Goal: Find specific page/section: Find specific page/section

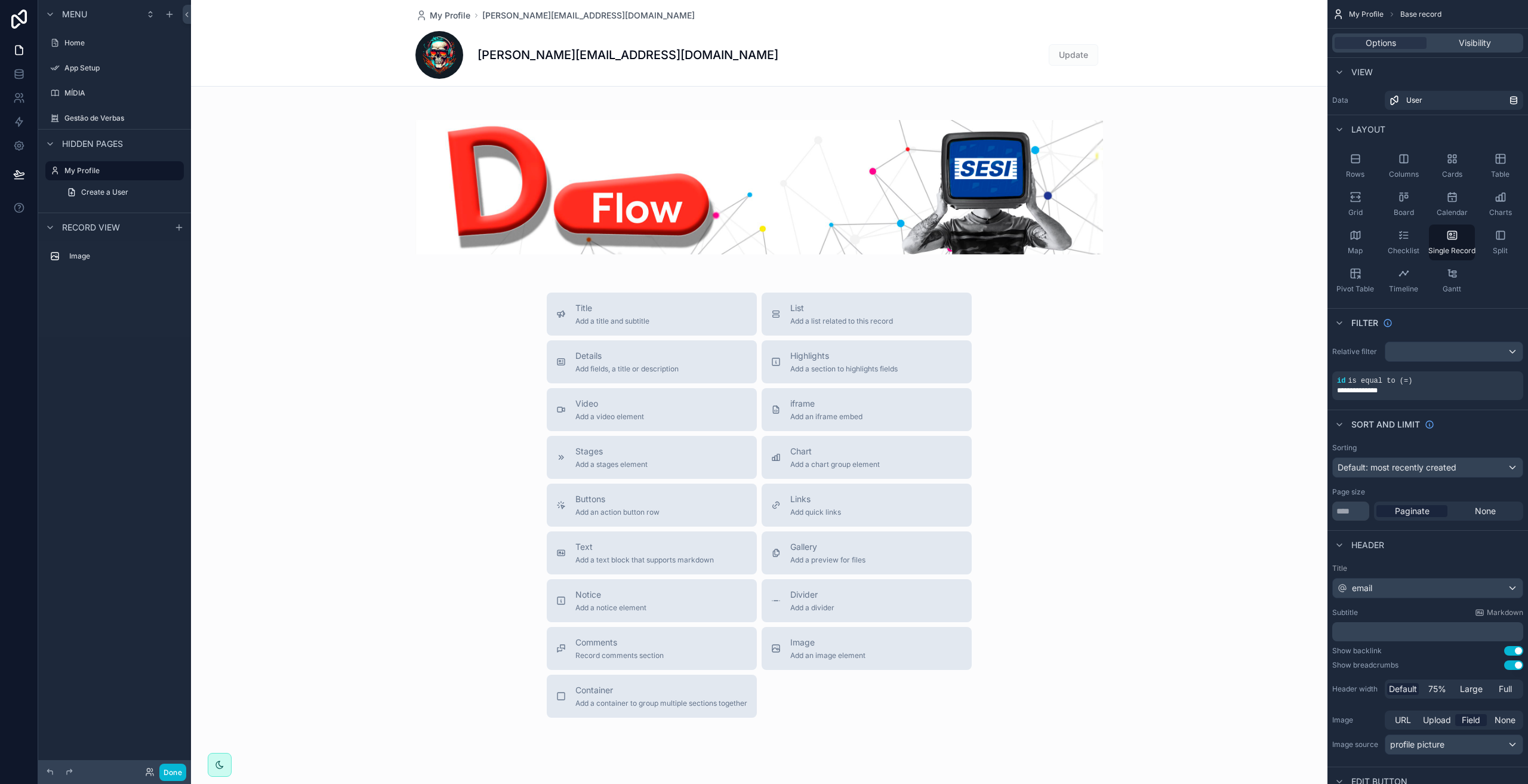
click at [80, 54] on div "scrollable content" at bounding box center [115, 55] width 153 height 2
click at [78, 44] on label "Home" at bounding box center [112, 43] width 96 height 10
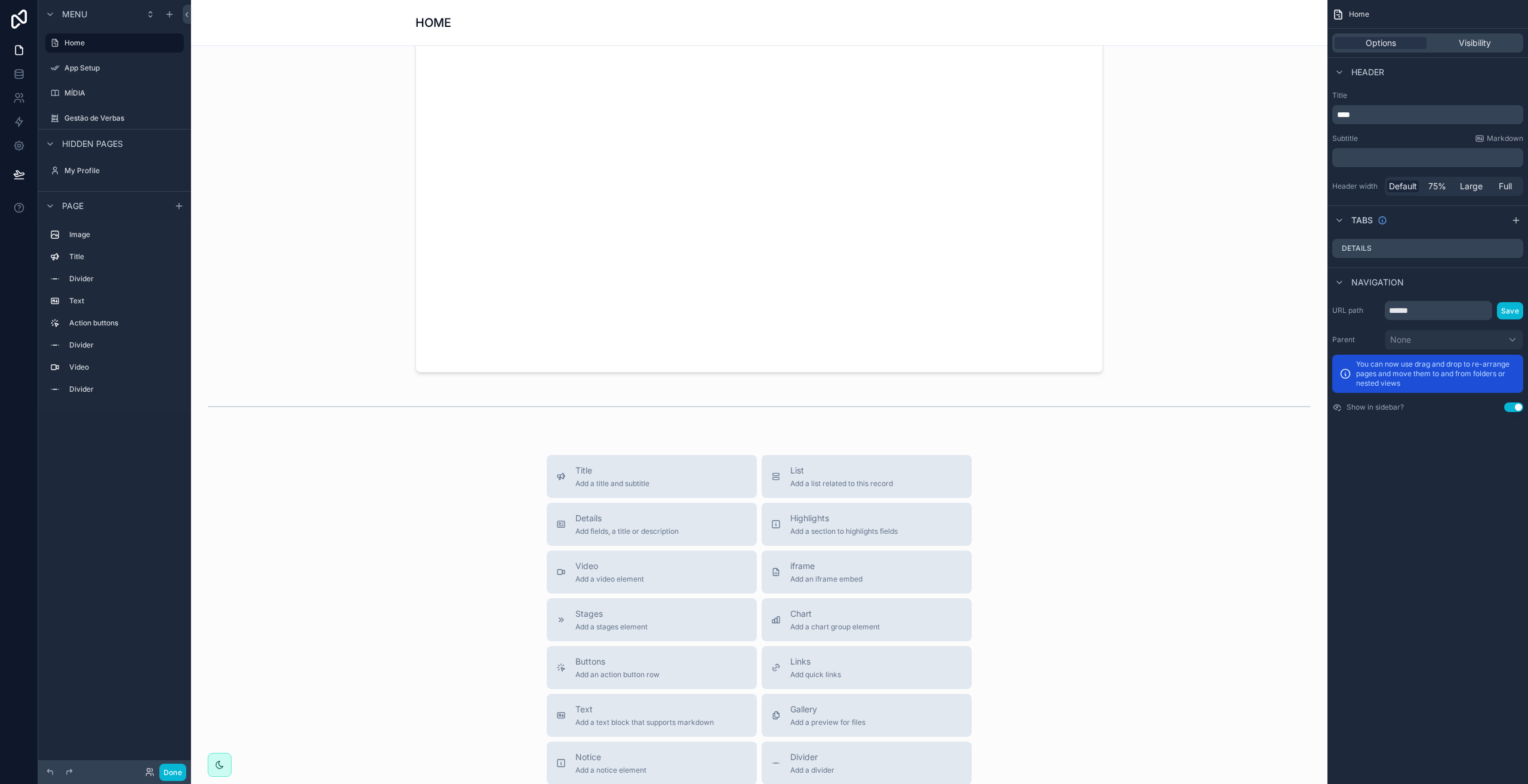
scroll to position [374, 0]
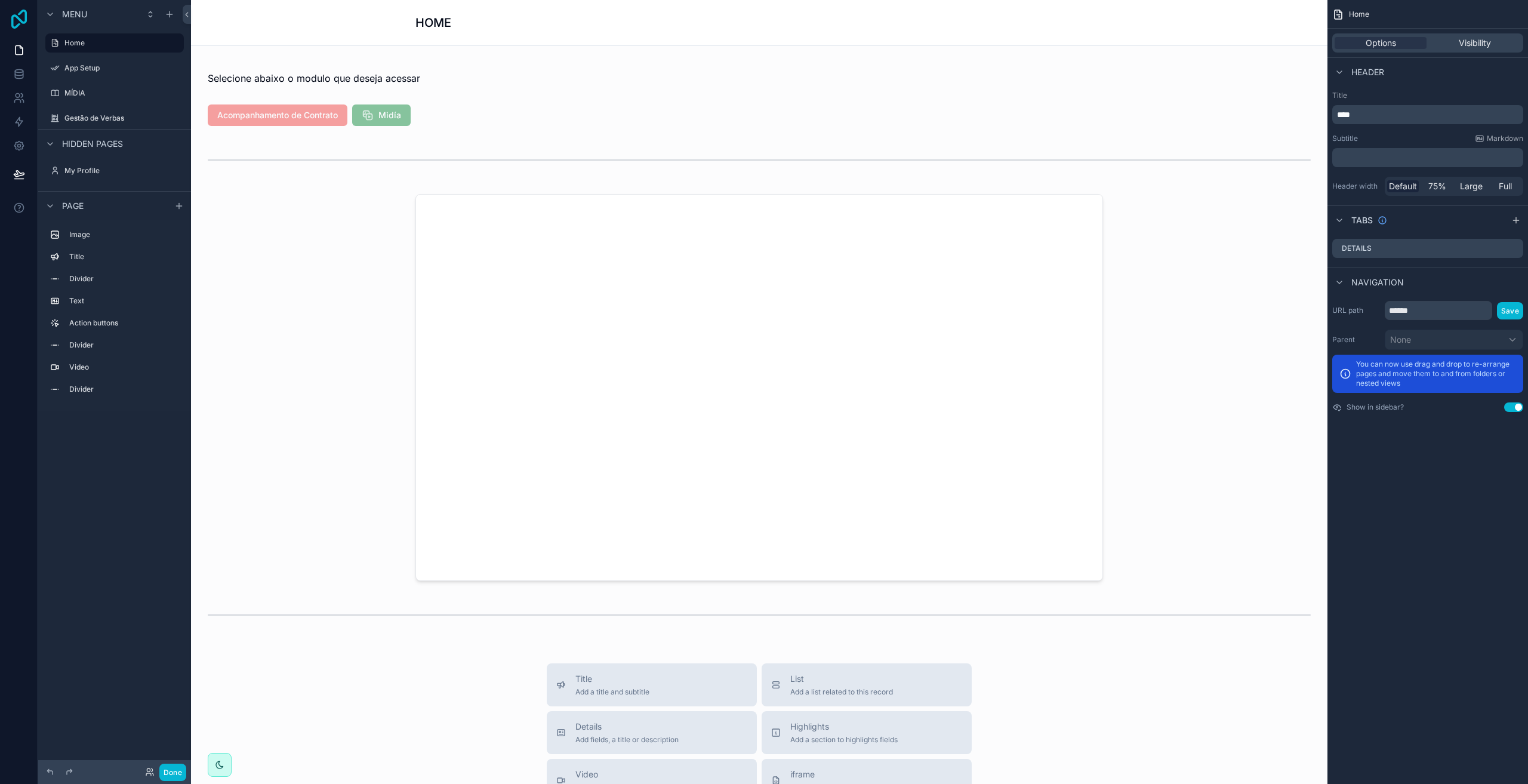
click at [24, 20] on icon at bounding box center [19, 19] width 24 height 19
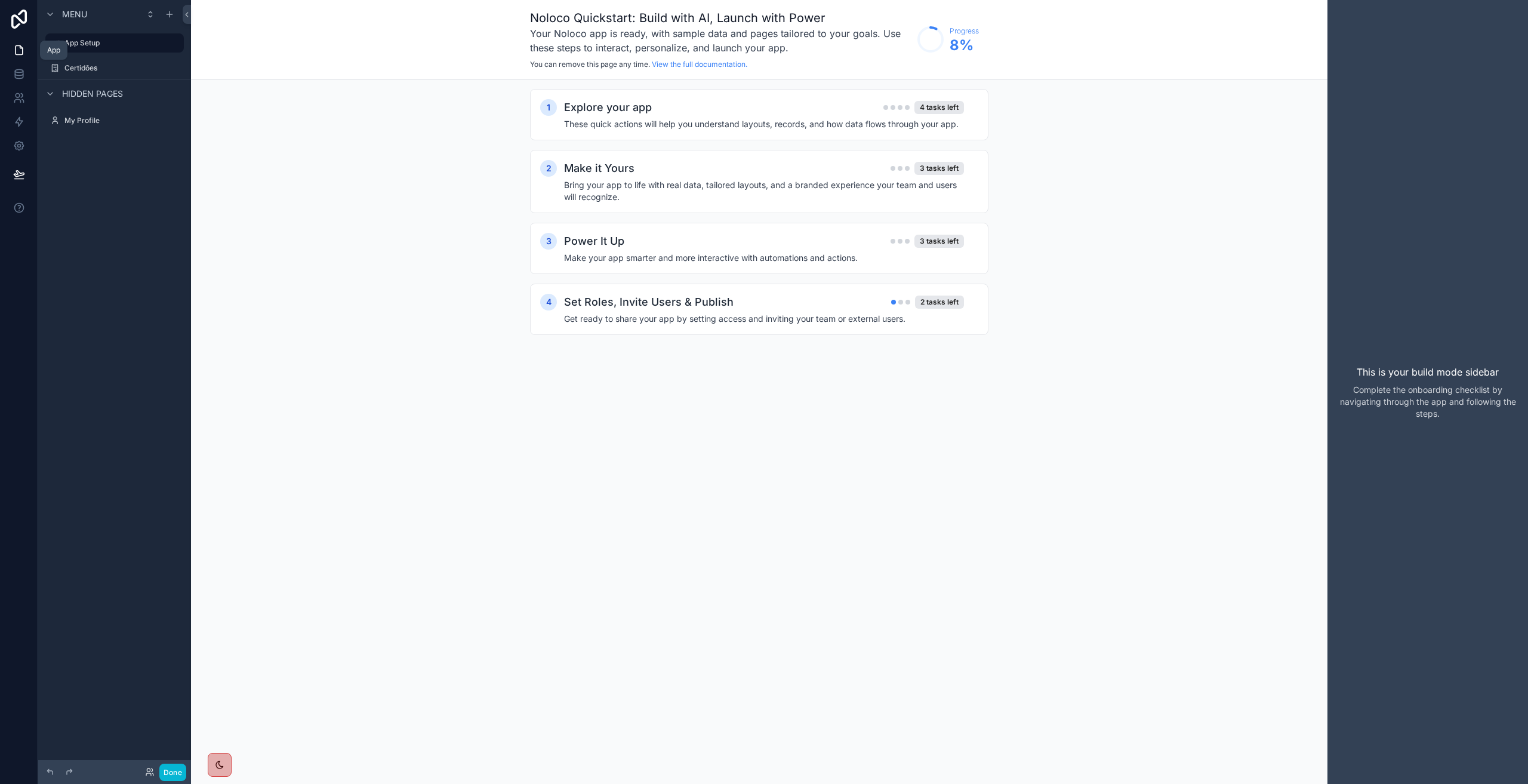
click at [19, 48] on icon at bounding box center [19, 50] width 12 height 12
click at [86, 70] on label "Certidões" at bounding box center [112, 68] width 96 height 10
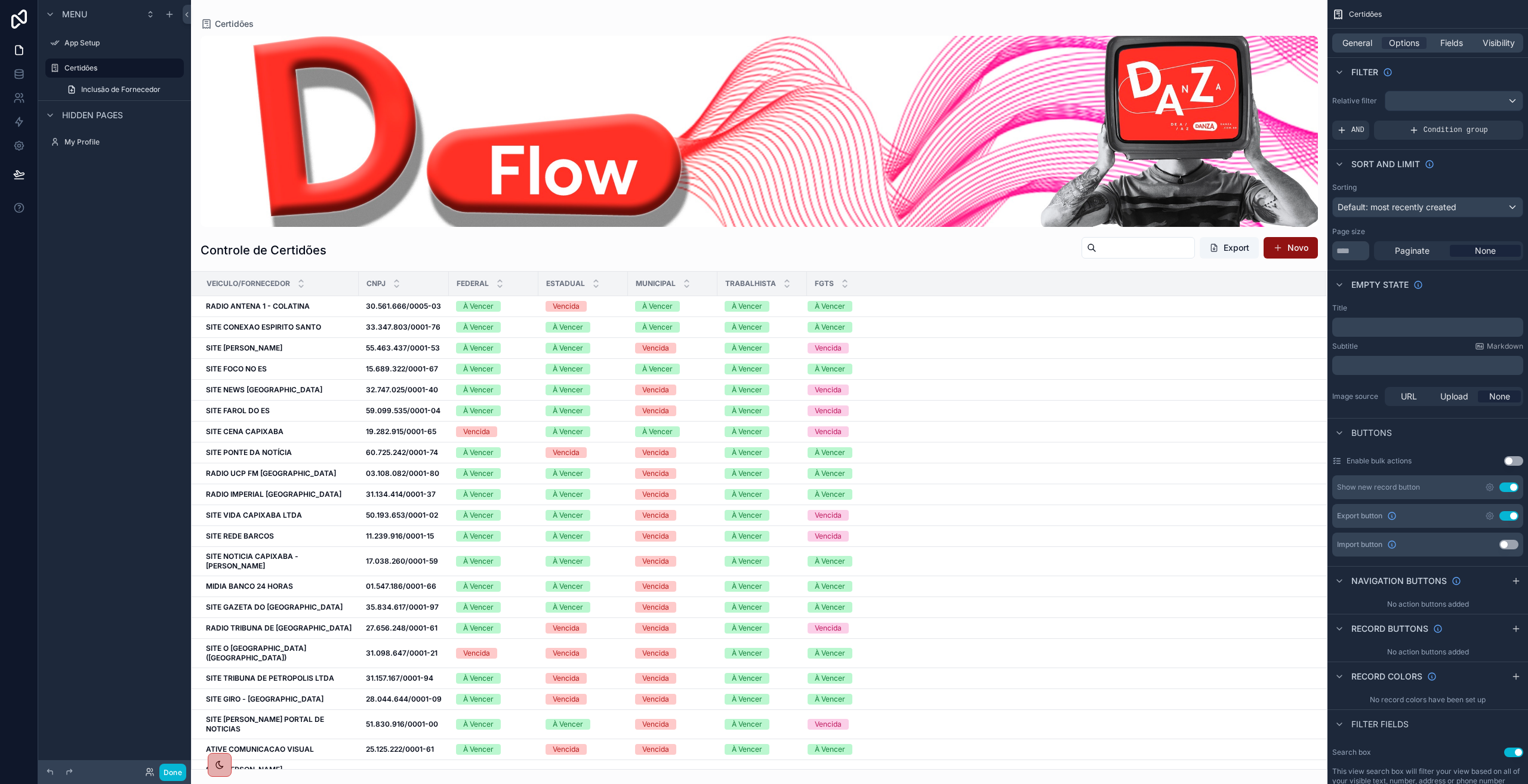
click at [947, 507] on div "scrollable content" at bounding box center [759, 392] width 1136 height 784
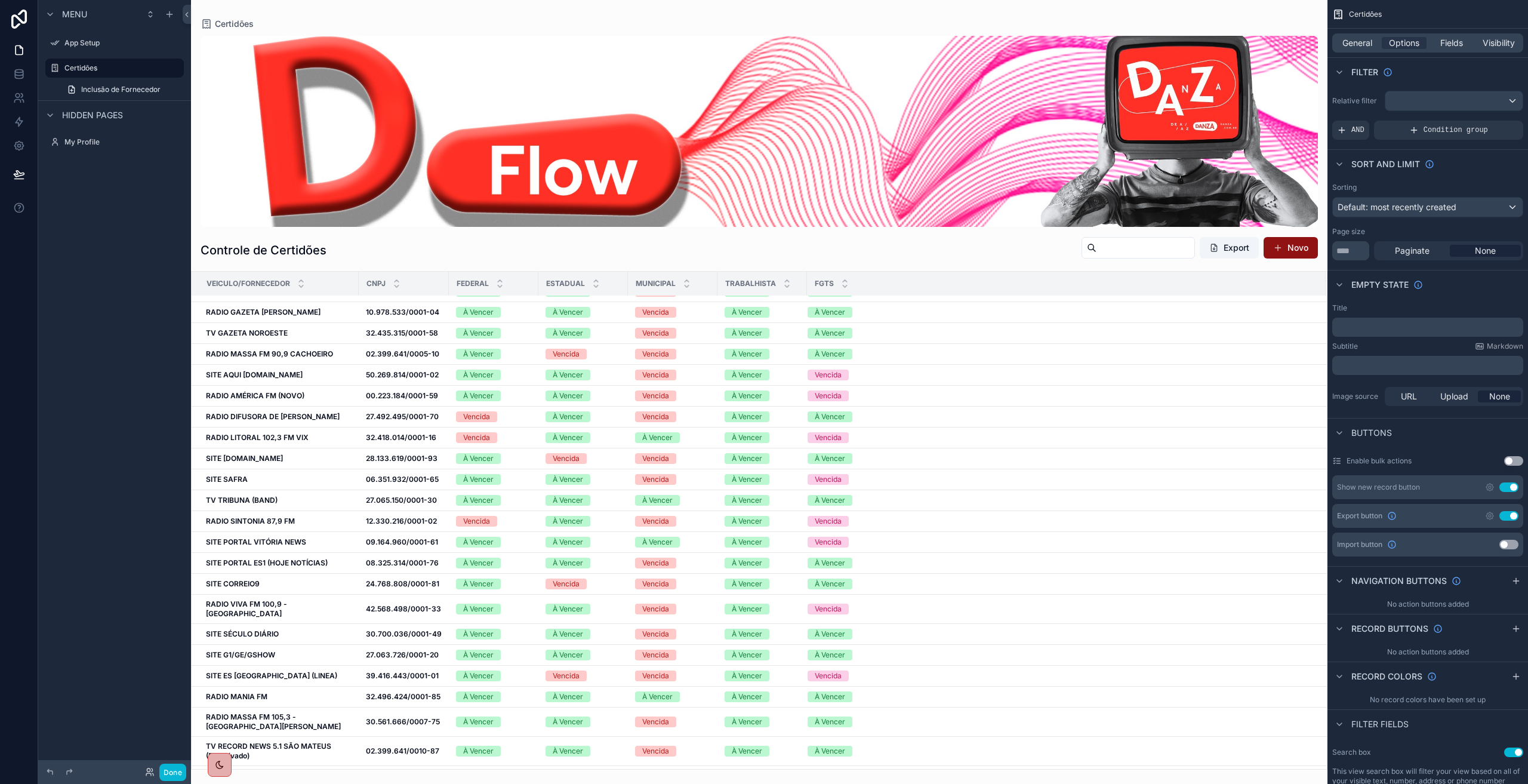
scroll to position [3073, 0]
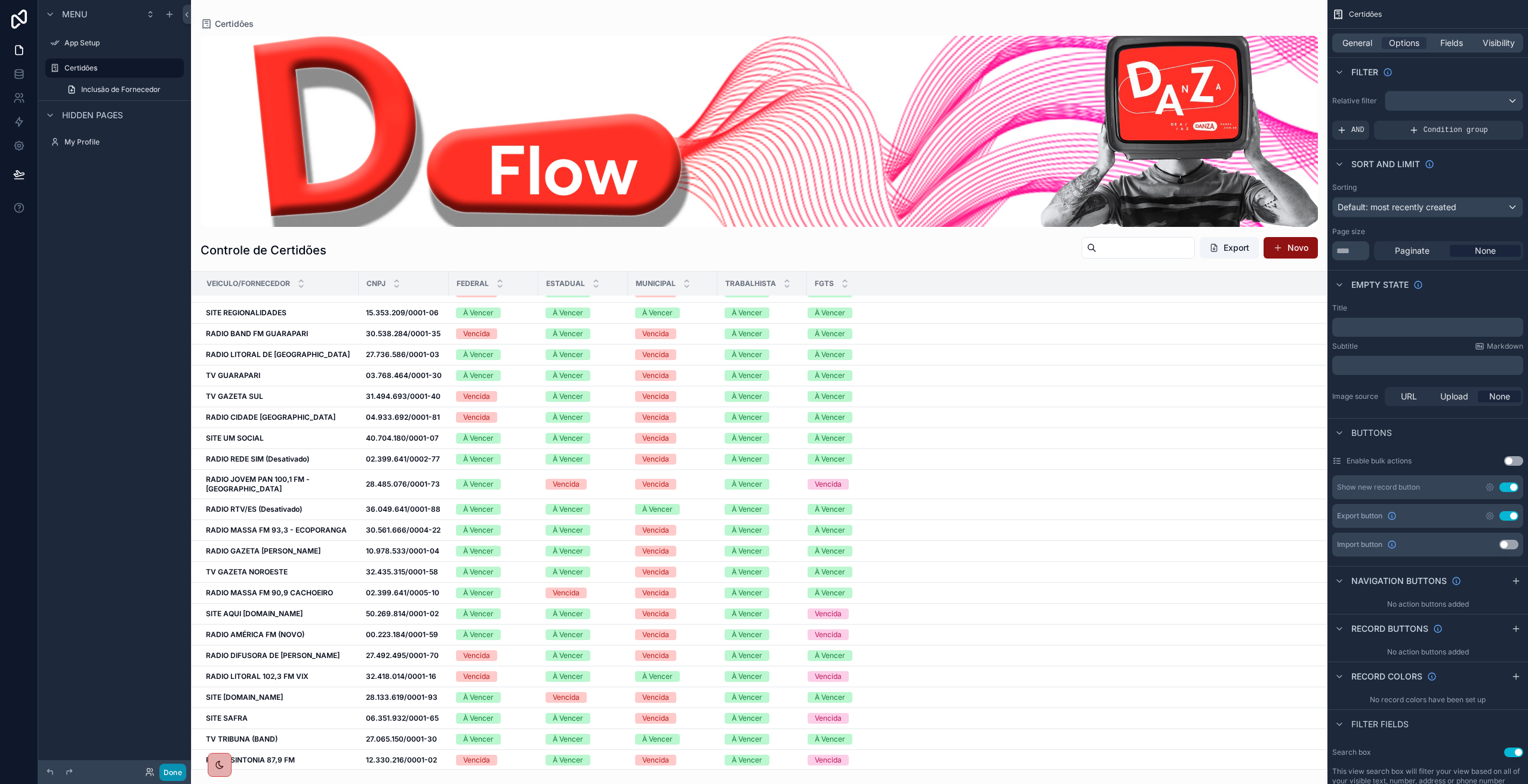
drag, startPoint x: 166, startPoint y: 771, endPoint x: 278, endPoint y: 783, distance: 112.6
click at [166, 771] on button "Done" at bounding box center [173, 772] width 27 height 17
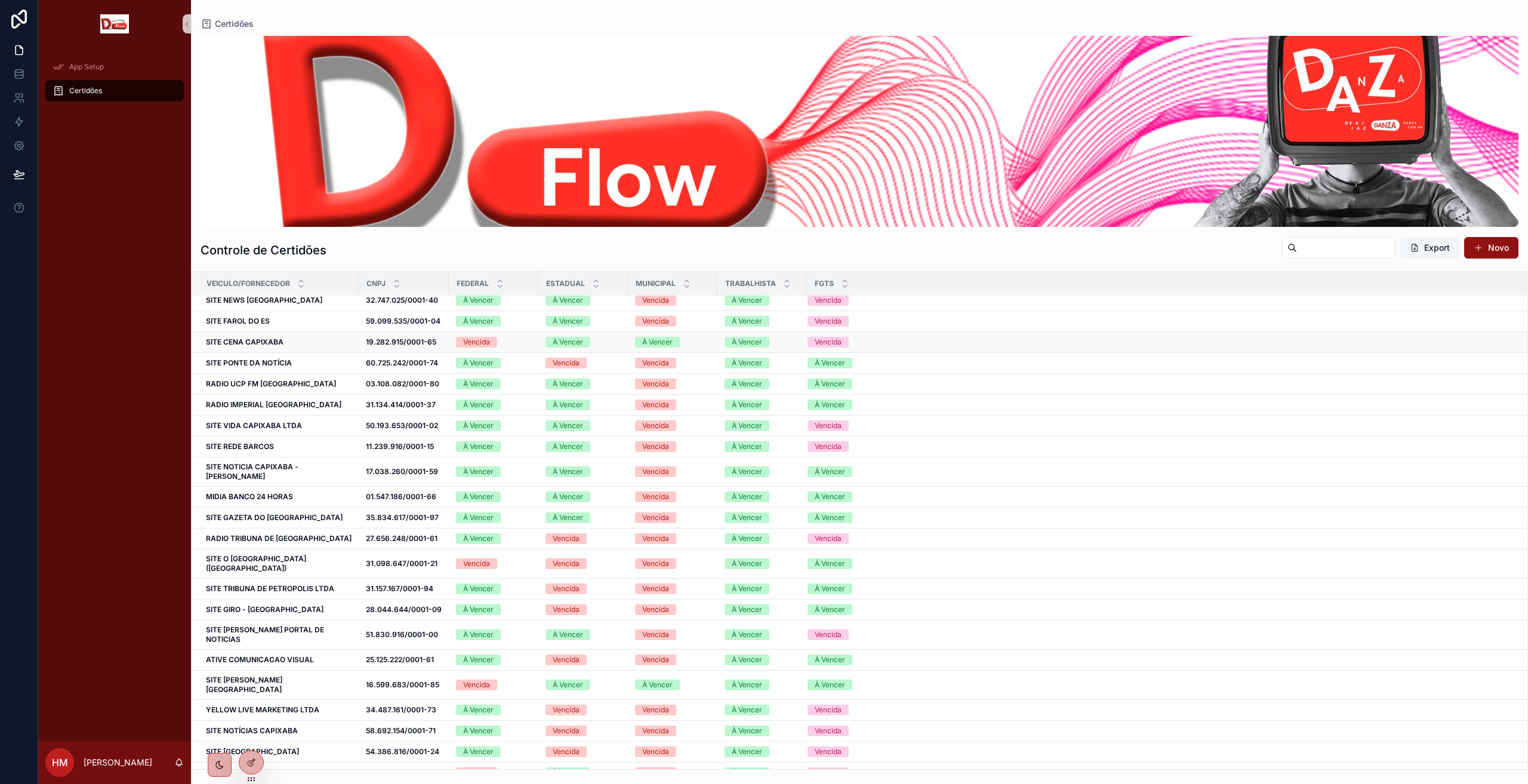
scroll to position [0, 0]
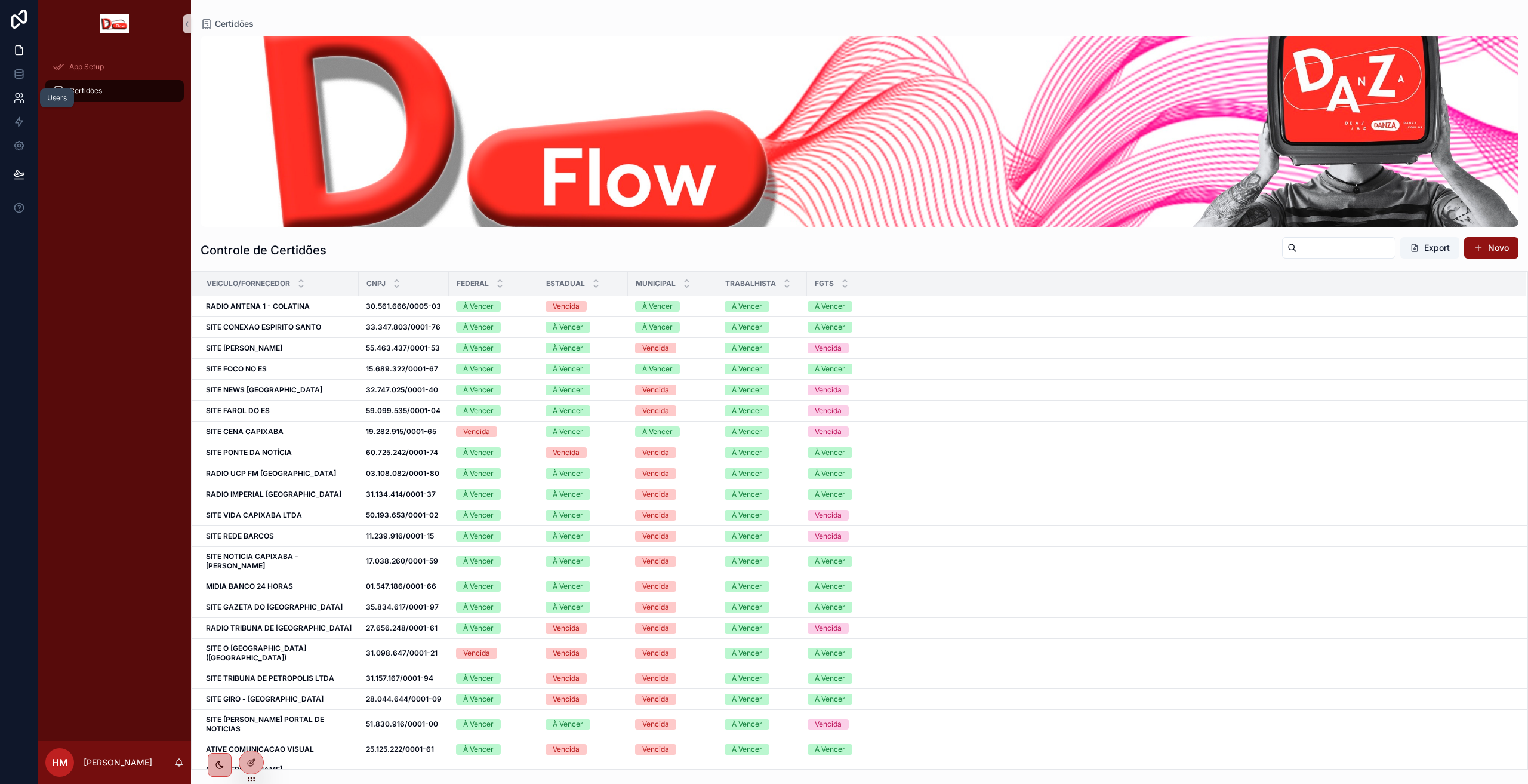
click at [19, 96] on icon at bounding box center [17, 96] width 4 height 4
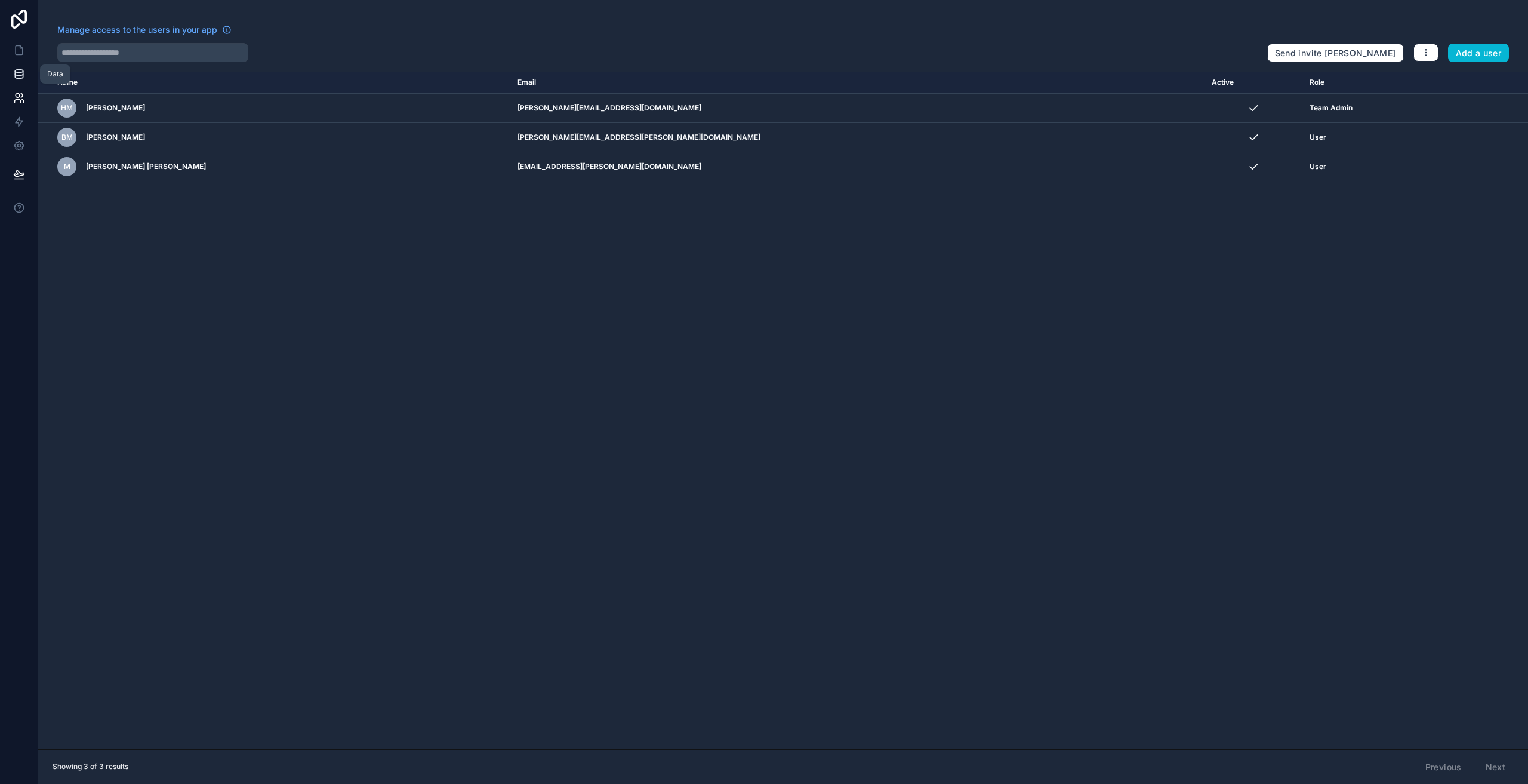
click at [23, 77] on icon at bounding box center [19, 77] width 8 height 5
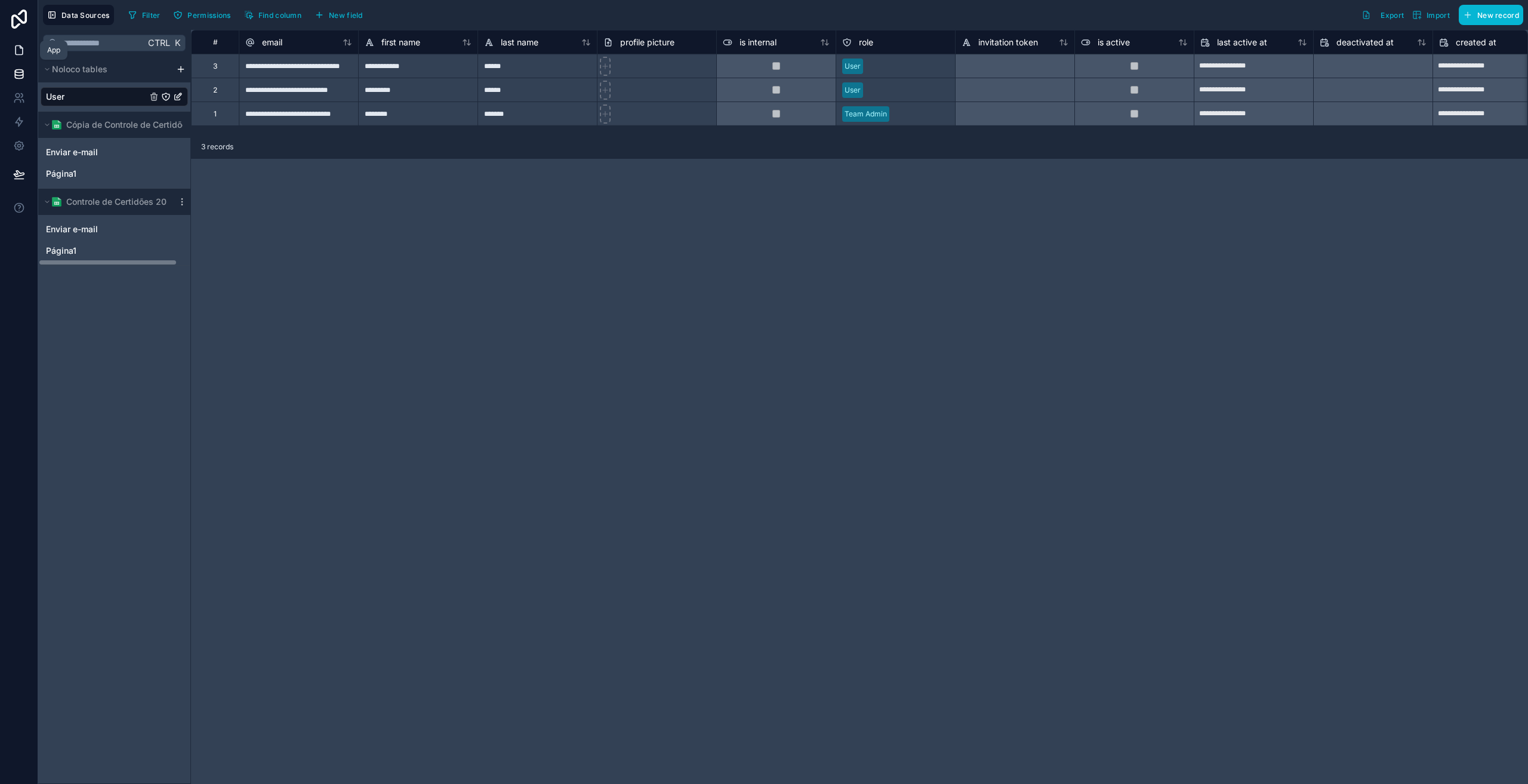
click at [19, 50] on icon at bounding box center [19, 50] width 12 height 12
